Goal: Navigation & Orientation: Understand site structure

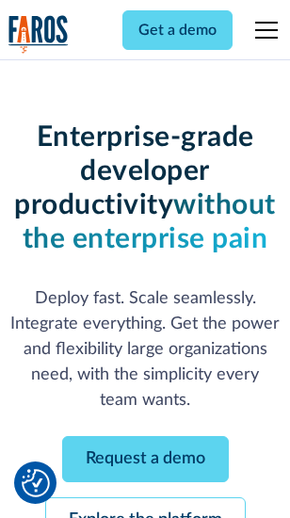
scroll to position [200, 0]
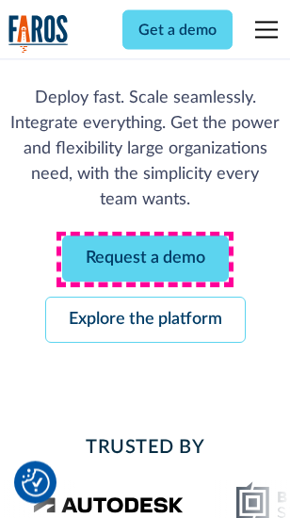
click at [145, 260] on link "Request a demo" at bounding box center [145, 259] width 167 height 46
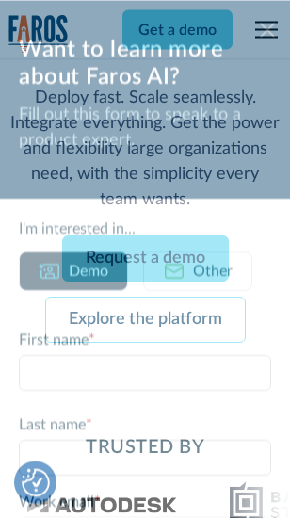
scroll to position [0, 0]
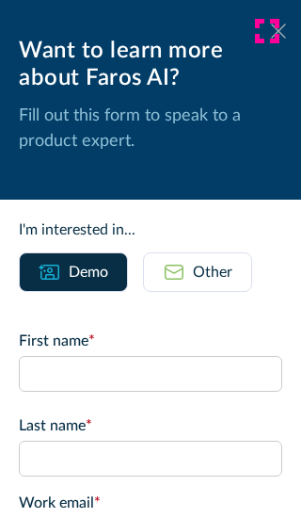
click at [271, 31] on icon at bounding box center [278, 31] width 15 height 14
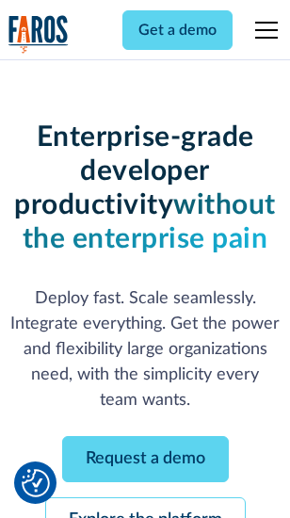
scroll to position [261, 0]
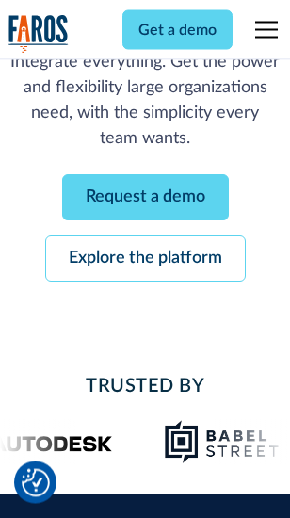
click at [145, 260] on link "Explore the platform" at bounding box center [145, 259] width 201 height 46
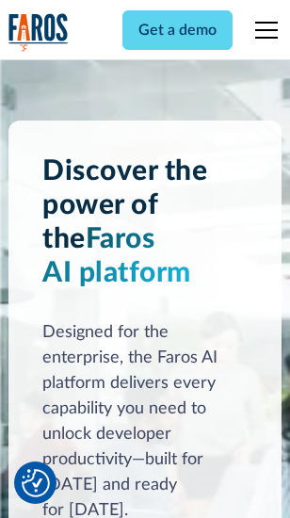
scroll to position [14352, 0]
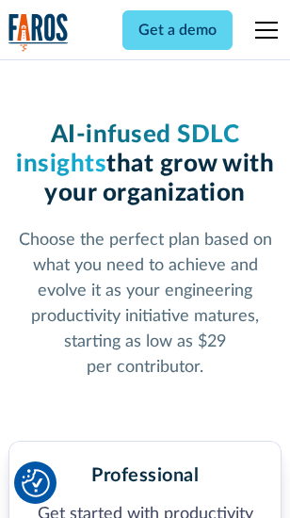
scroll to position [2986, 0]
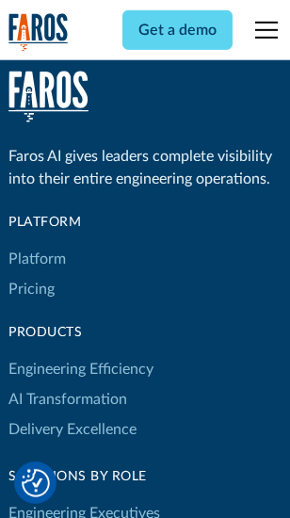
click at [37, 259] on link "Platform" at bounding box center [36, 259] width 57 height 30
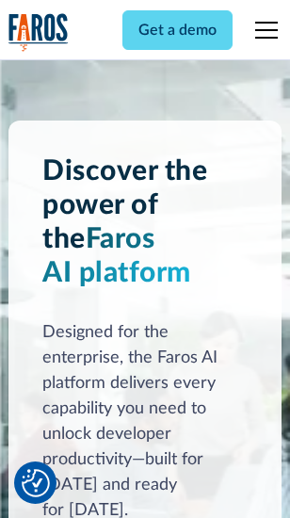
scroll to position [14957, 0]
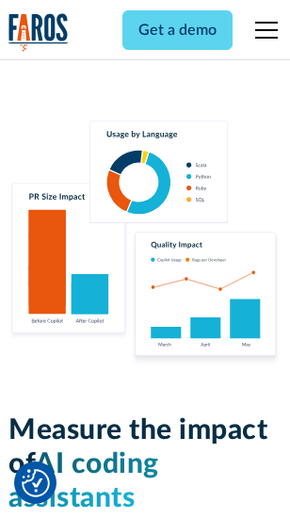
scroll to position [11762, 0]
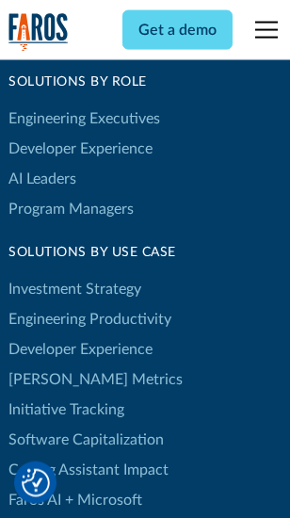
click at [57, 365] on link "[PERSON_NAME] Metrics" at bounding box center [95, 380] width 174 height 30
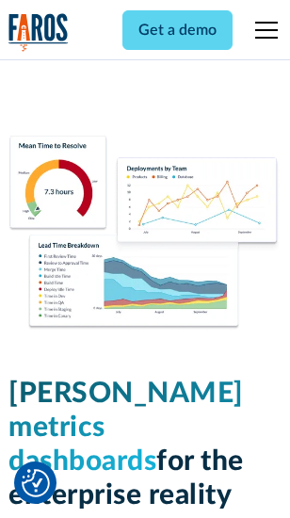
scroll to position [8341, 0]
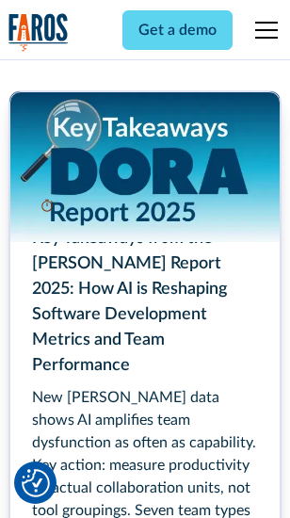
scroll to position [8627, 0]
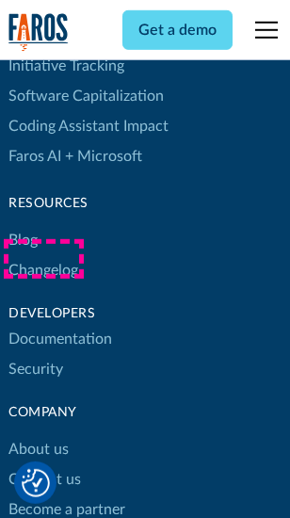
click at [43, 259] on link "Changelog" at bounding box center [43, 270] width 70 height 30
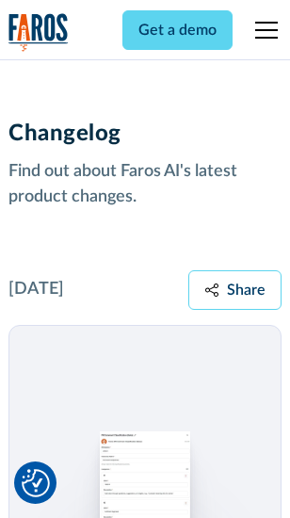
scroll to position [23103, 0]
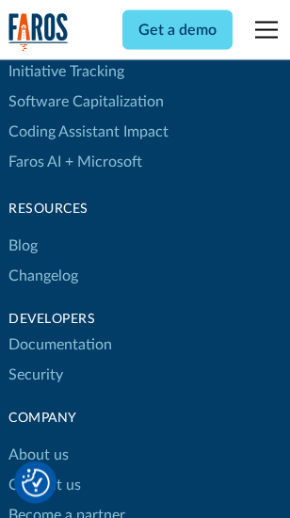
click at [38, 440] on link "About us" at bounding box center [38, 455] width 60 height 30
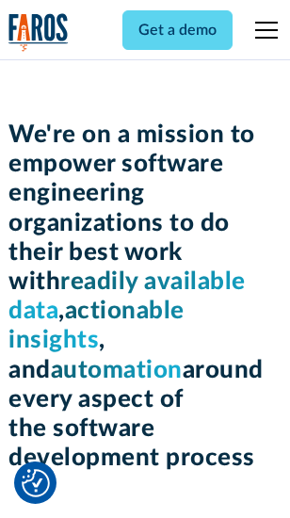
scroll to position [6516, 0]
